Goal: Find specific page/section: Find specific page/section

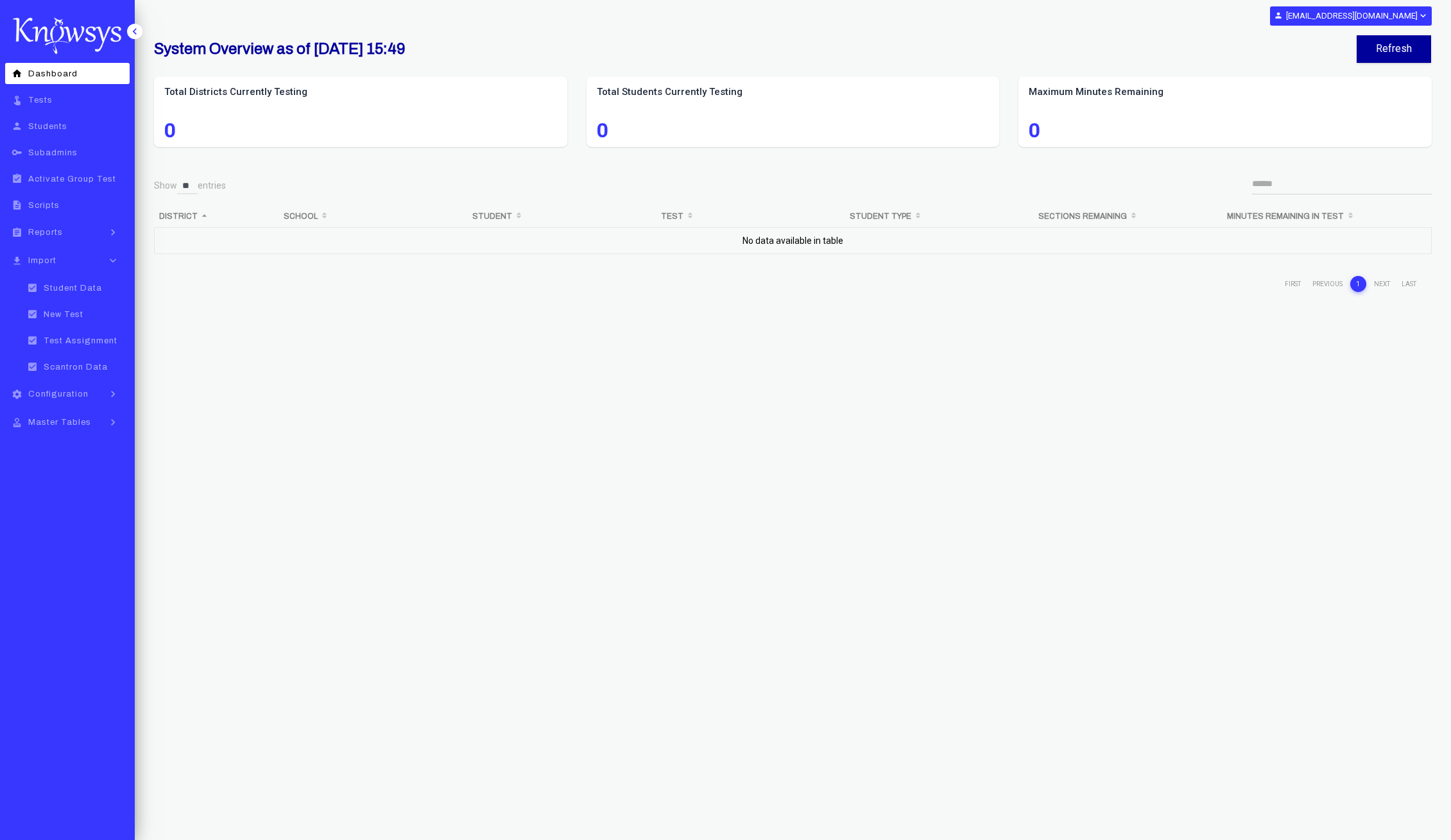
select select "**"
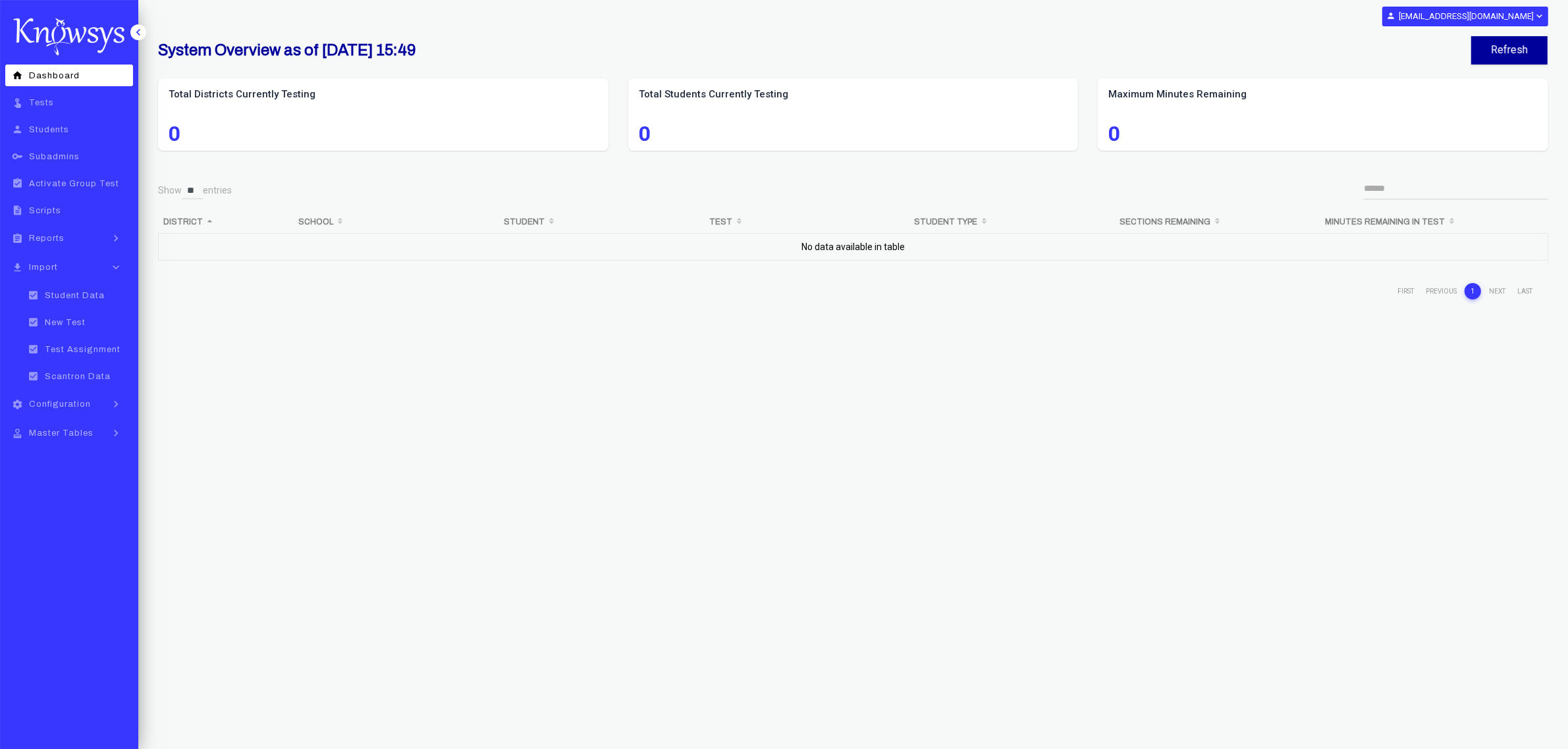
click at [41, 125] on span "Students" at bounding box center [49, 130] width 41 height 10
select select "**"
